Goal: Task Accomplishment & Management: Complete application form

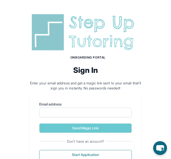
scroll to position [21, 0]
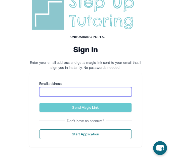
click at [84, 90] on input "Email address" at bounding box center [85, 92] width 92 height 10
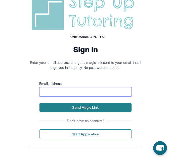
type input "**********"
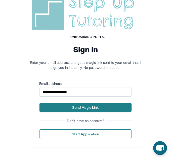
click at [91, 108] on button "Send Magic Link" at bounding box center [85, 108] width 92 height 10
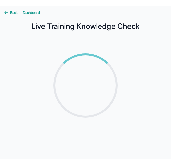
click at [105, 73] on div at bounding box center [85, 85] width 88 height 88
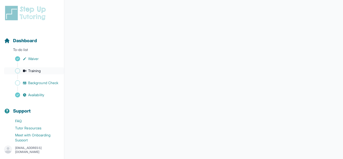
click at [42, 70] on link "Training" at bounding box center [34, 70] width 60 height 7
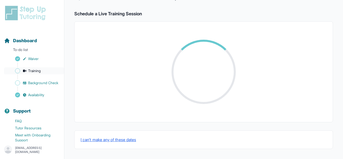
scroll to position [108, 0]
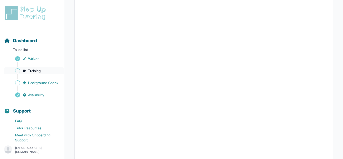
click at [18, 71] on span "Sidebar" at bounding box center [17, 70] width 5 height 5
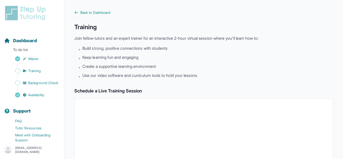
scroll to position [195, 0]
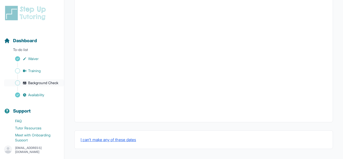
click at [20, 81] on link "Background Check" at bounding box center [34, 82] width 60 height 7
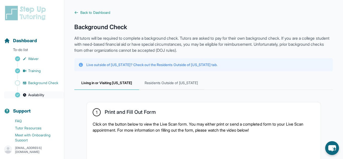
click at [36, 96] on span "Availability" at bounding box center [36, 94] width 16 height 5
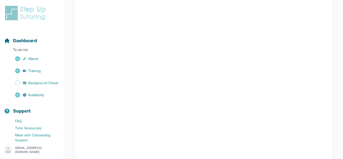
scroll to position [107, 0]
click at [42, 82] on span "Background Check" at bounding box center [43, 82] width 30 height 5
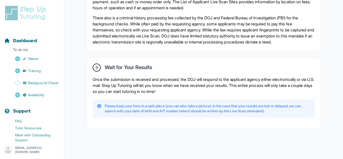
scroll to position [400, 0]
